Goal: Information Seeking & Learning: Learn about a topic

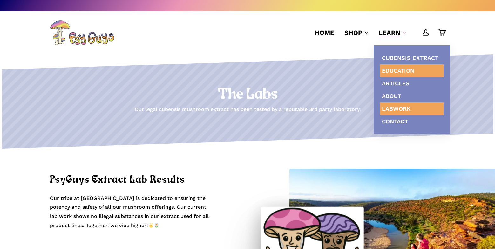
click at [402, 75] on link "Education" at bounding box center [412, 70] width 64 height 13
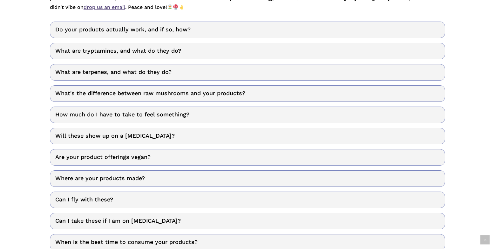
scroll to position [222, 0]
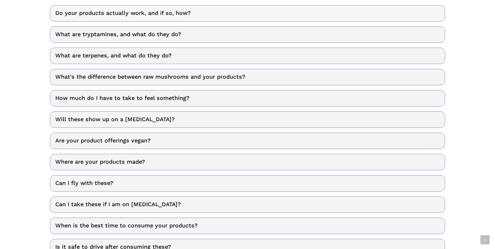
click at [192, 10] on link "Do your products actually work, and if so, how?" at bounding box center [247, 13] width 395 height 17
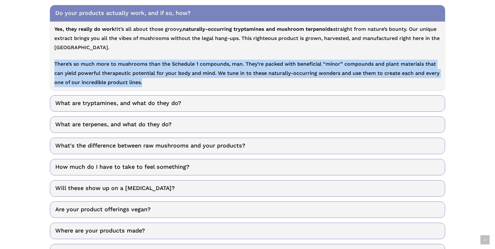
drag, startPoint x: 53, startPoint y: 63, endPoint x: 236, endPoint y: 80, distance: 183.0
click at [236, 80] on div "Yes, they really do work! It’s all about those groovy, naturally-occurring tryp…" at bounding box center [247, 56] width 395 height 69
copy p "There’s so much more to mushrooms than the Schedule 1 compounds, man. They’re p…"
